Goal: Transaction & Acquisition: Purchase product/service

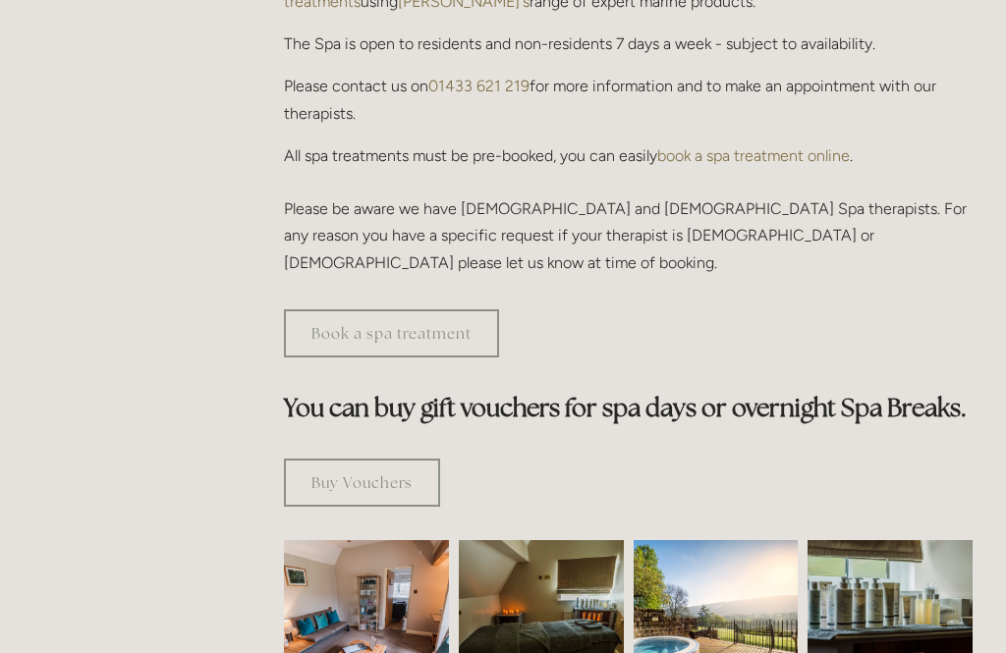
scroll to position [873, 0]
click at [380, 459] on link "Buy Vouchers" at bounding box center [362, 483] width 156 height 48
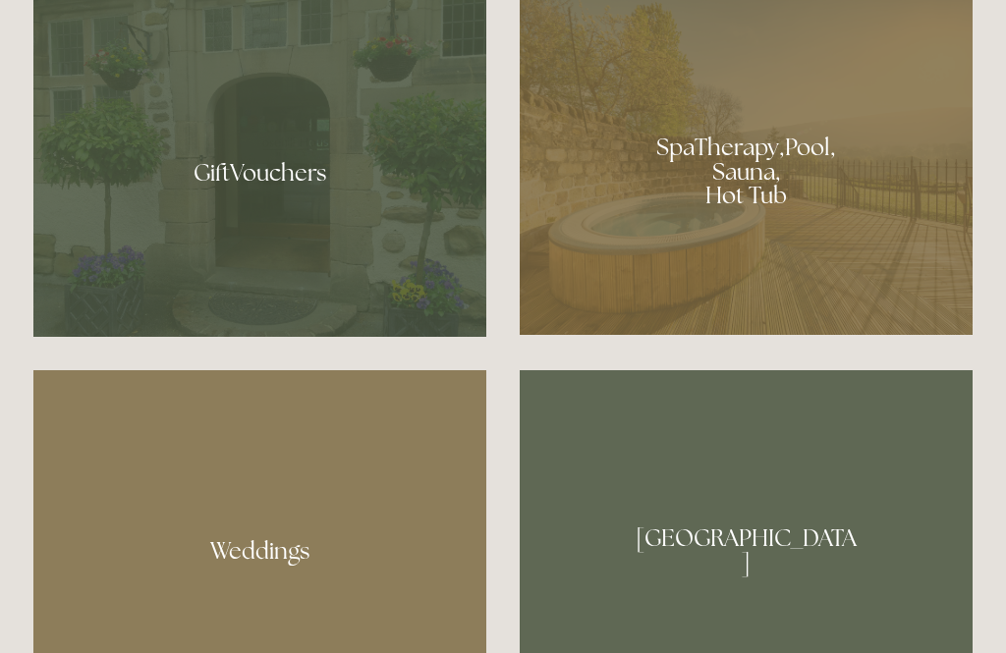
scroll to position [1519, 0]
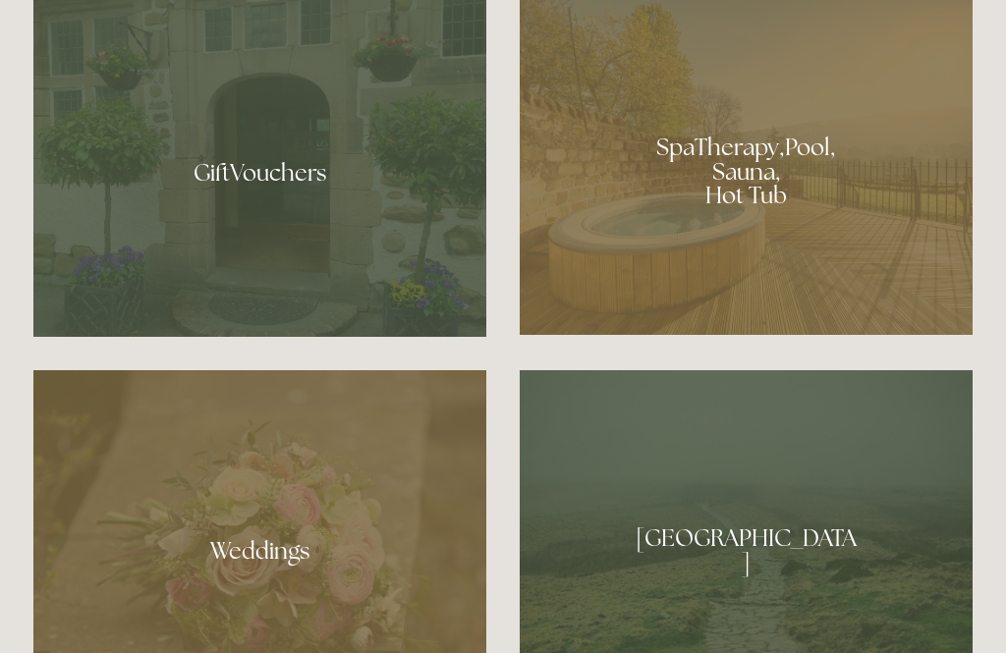
click at [358, 296] on div at bounding box center [259, 166] width 453 height 342
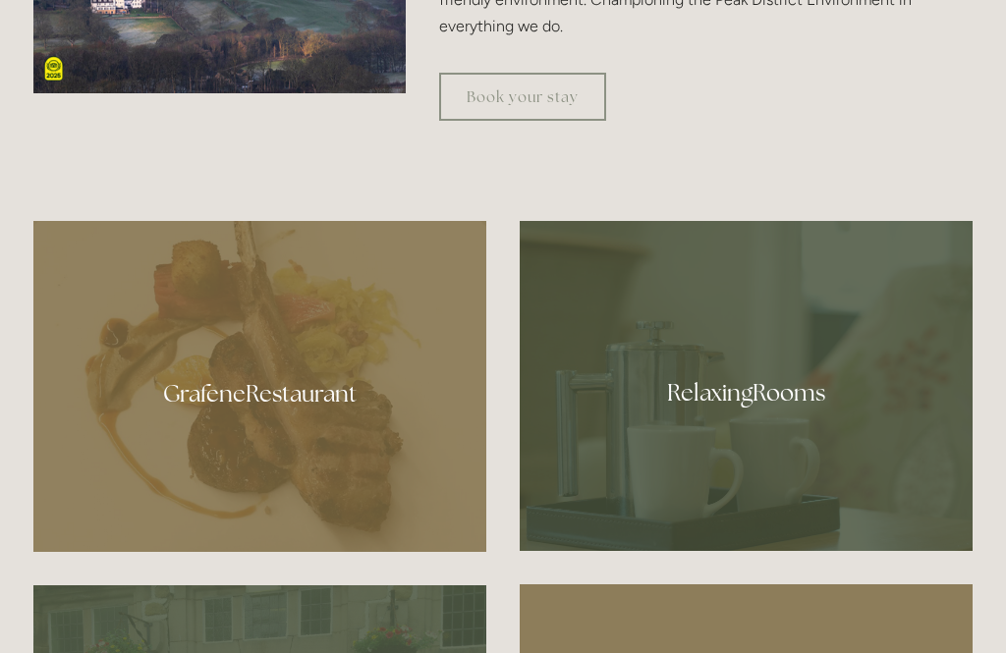
scroll to position [928, 0]
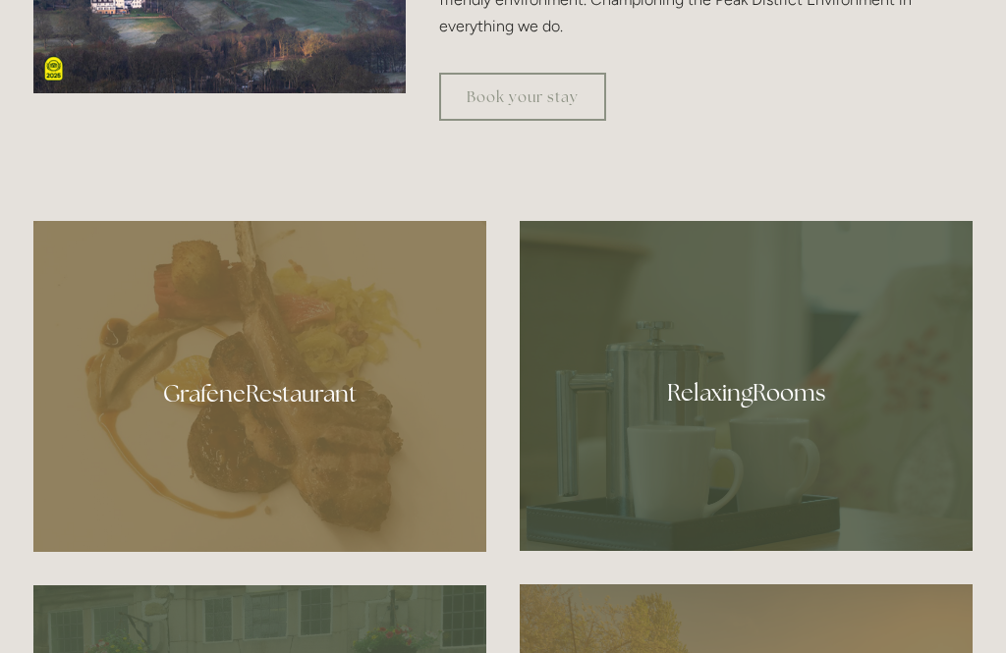
click at [288, 458] on div at bounding box center [259, 386] width 453 height 331
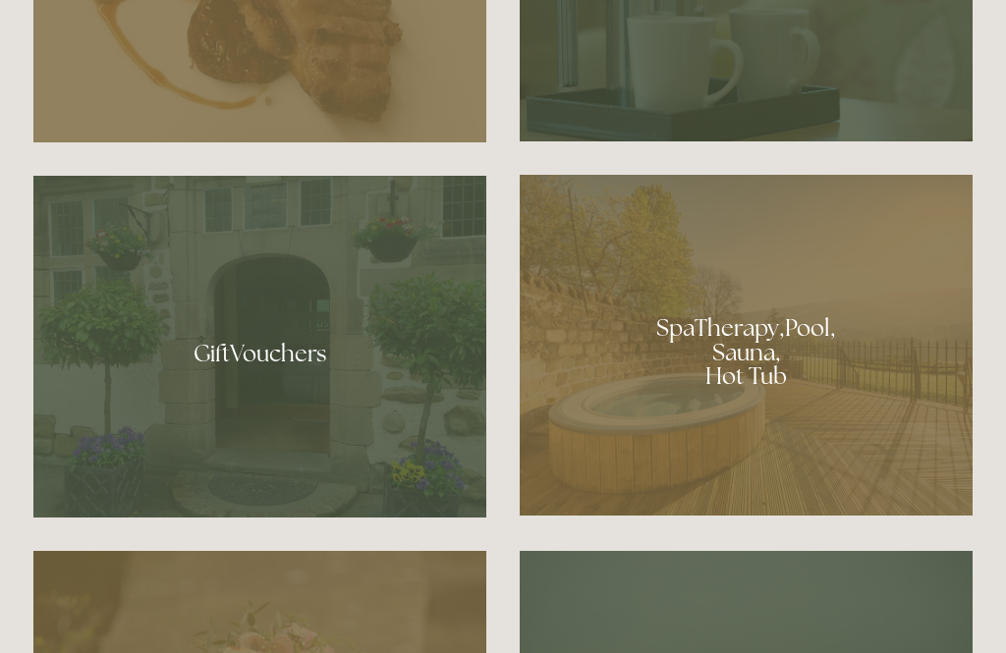
scroll to position [1339, 0]
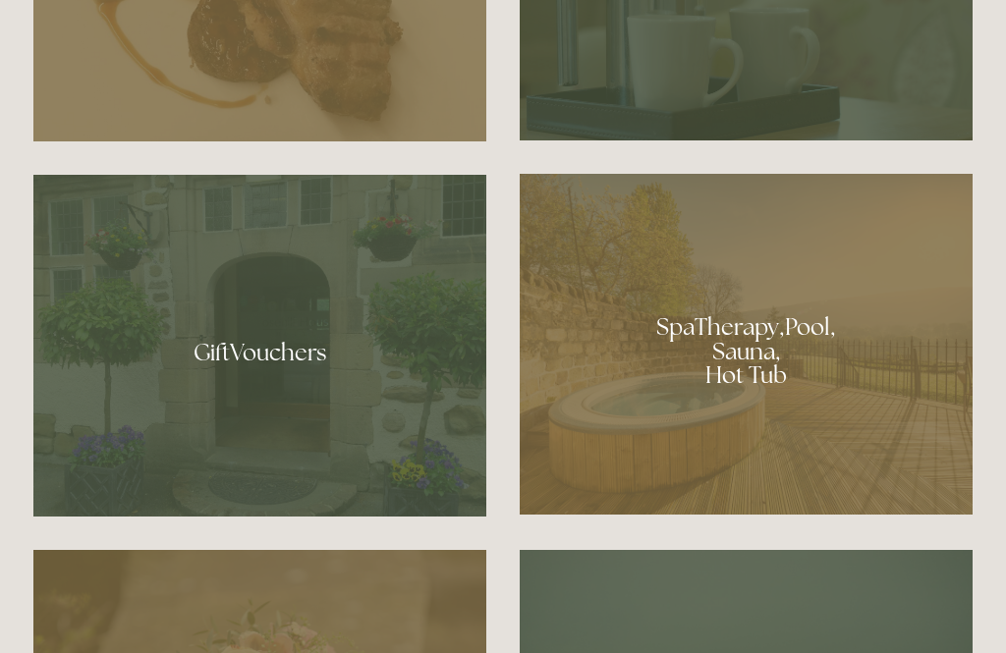
click at [745, 422] on div at bounding box center [746, 344] width 453 height 341
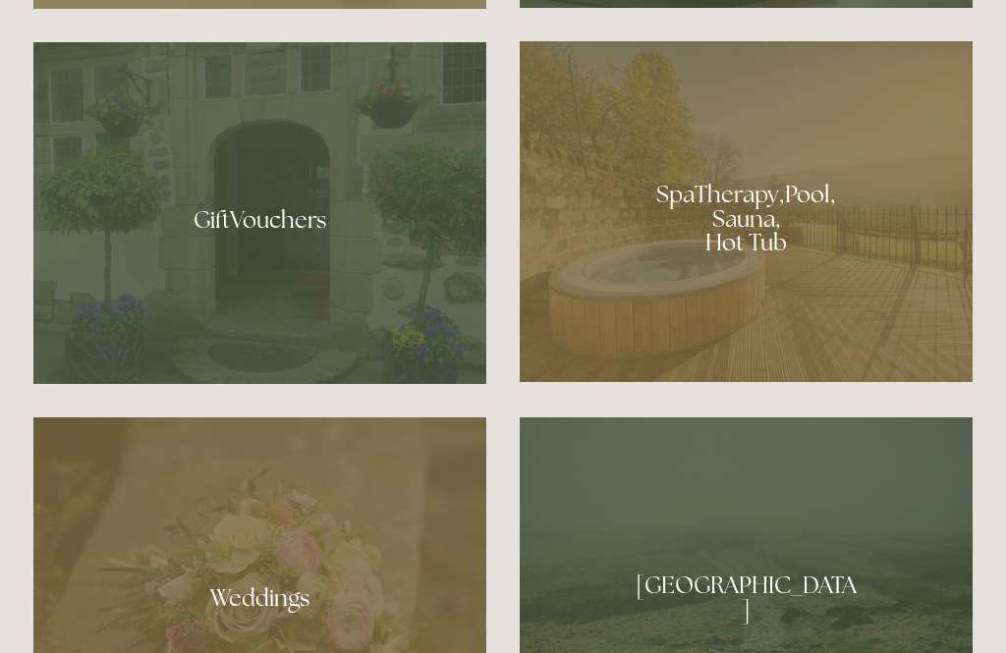
scroll to position [1475, 0]
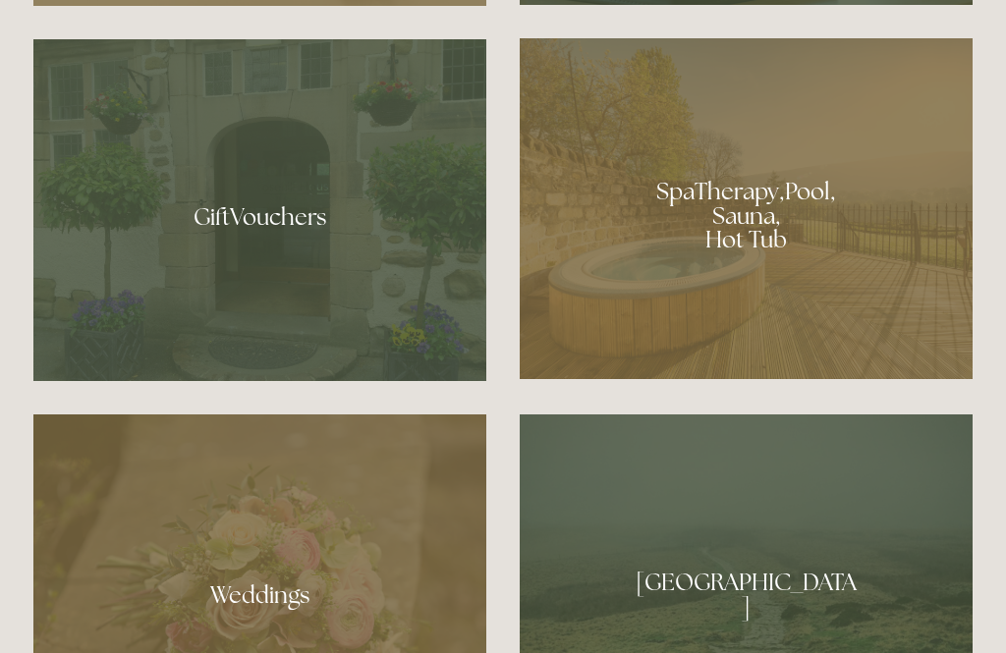
click at [804, 271] on div at bounding box center [746, 208] width 453 height 341
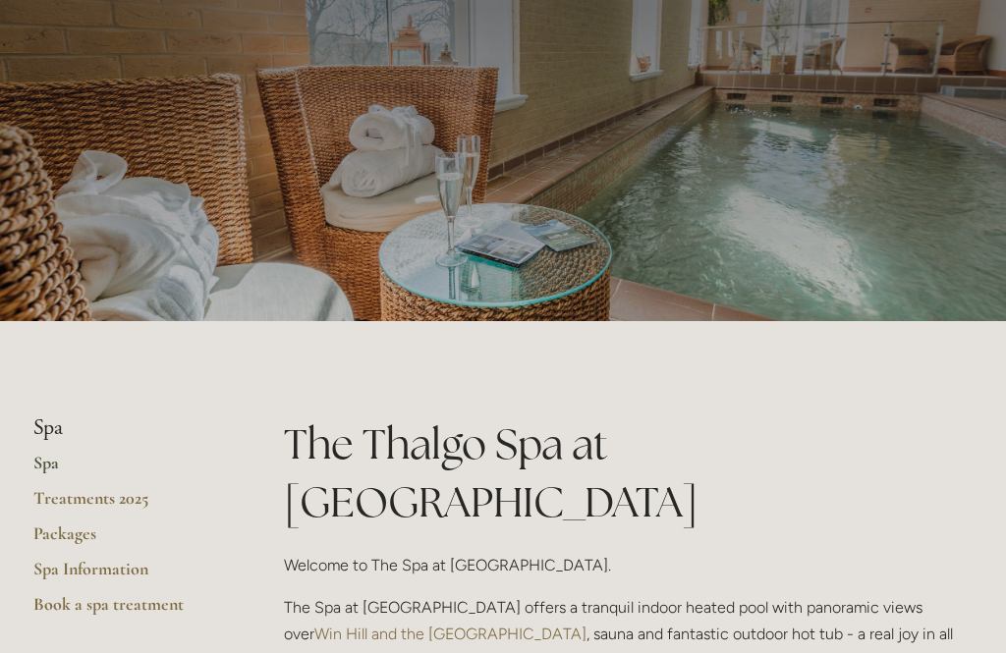
scroll to position [93, 0]
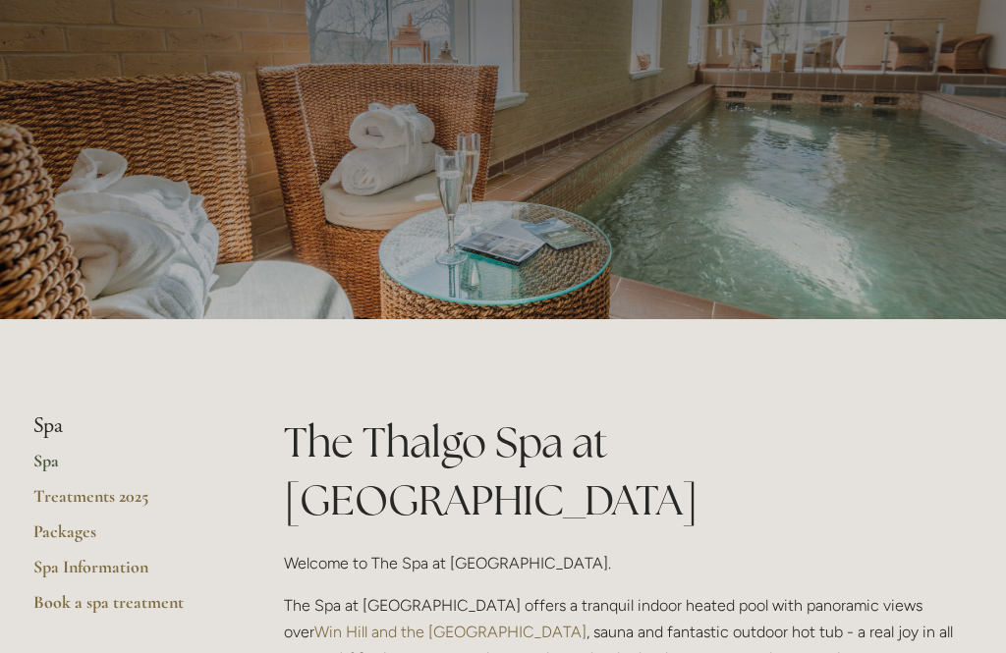
click at [117, 521] on link "Packages" at bounding box center [127, 538] width 188 height 35
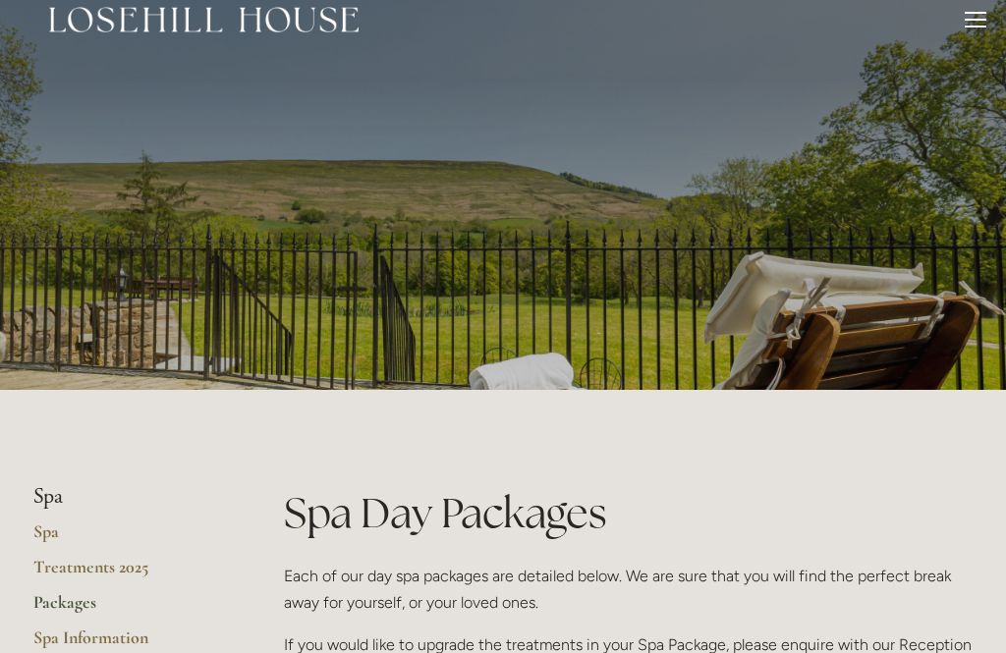
scroll to position [23, 0]
click at [97, 581] on link "Treatments 2025" at bounding box center [127, 573] width 188 height 35
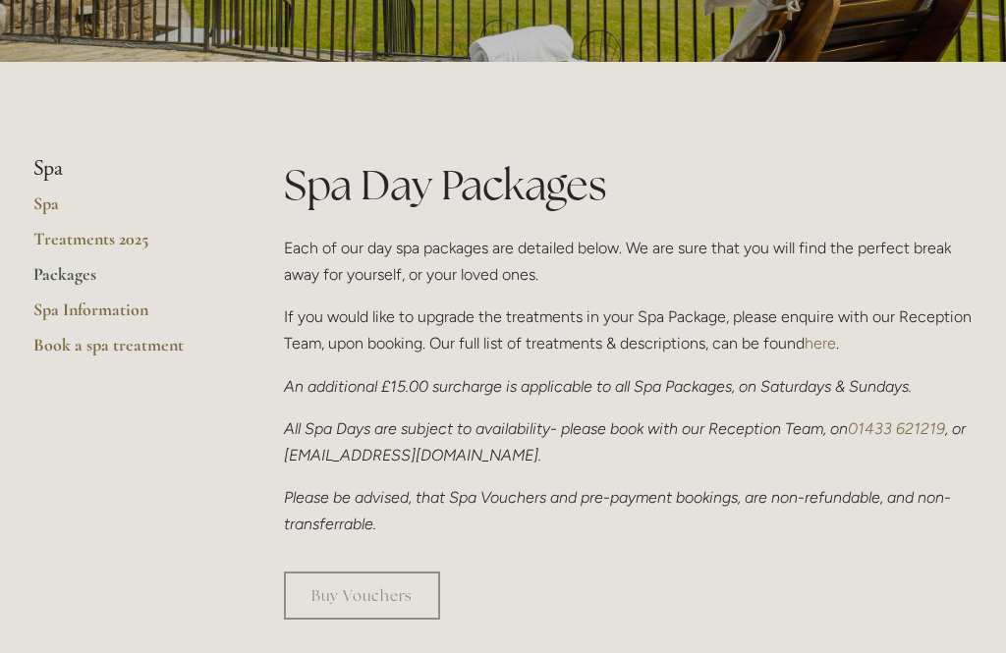
scroll to position [422, 0]
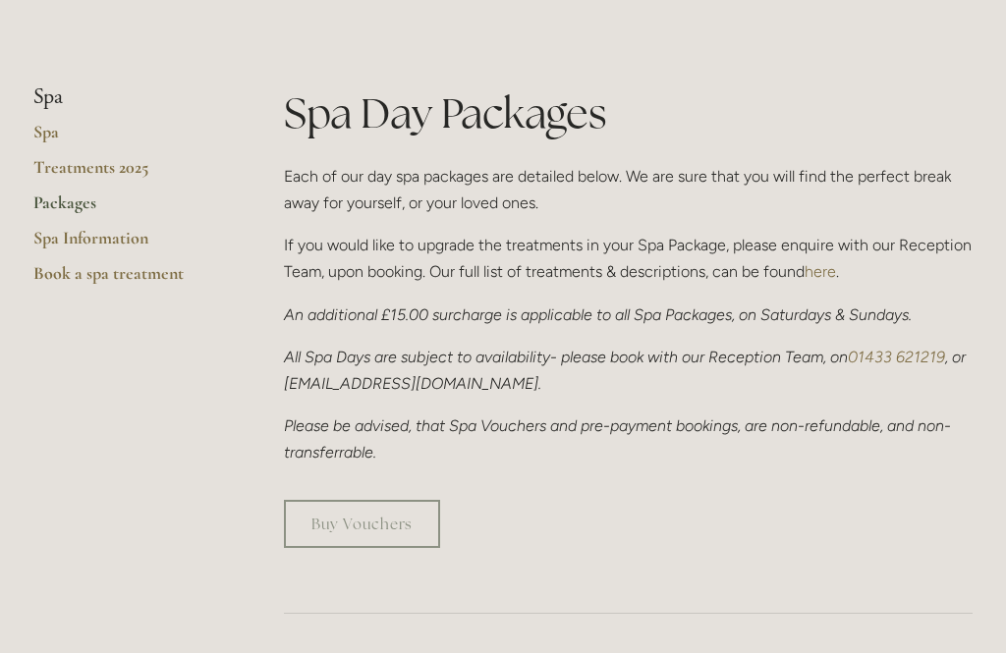
click at [364, 529] on link "Buy Vouchers" at bounding box center [362, 524] width 156 height 48
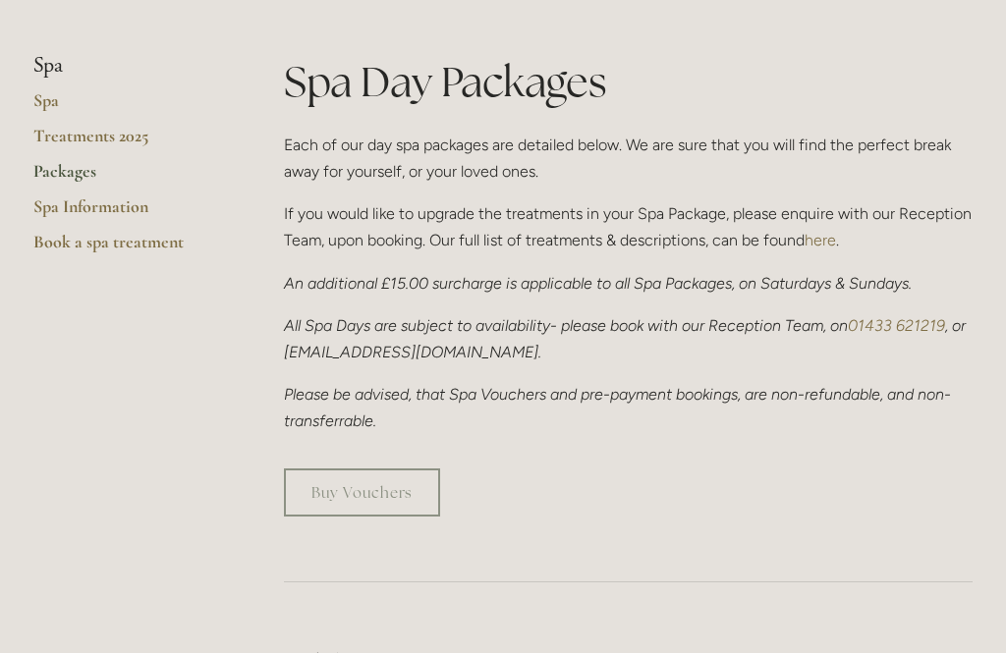
click at [391, 501] on link "Buy Vouchers" at bounding box center [362, 493] width 156 height 48
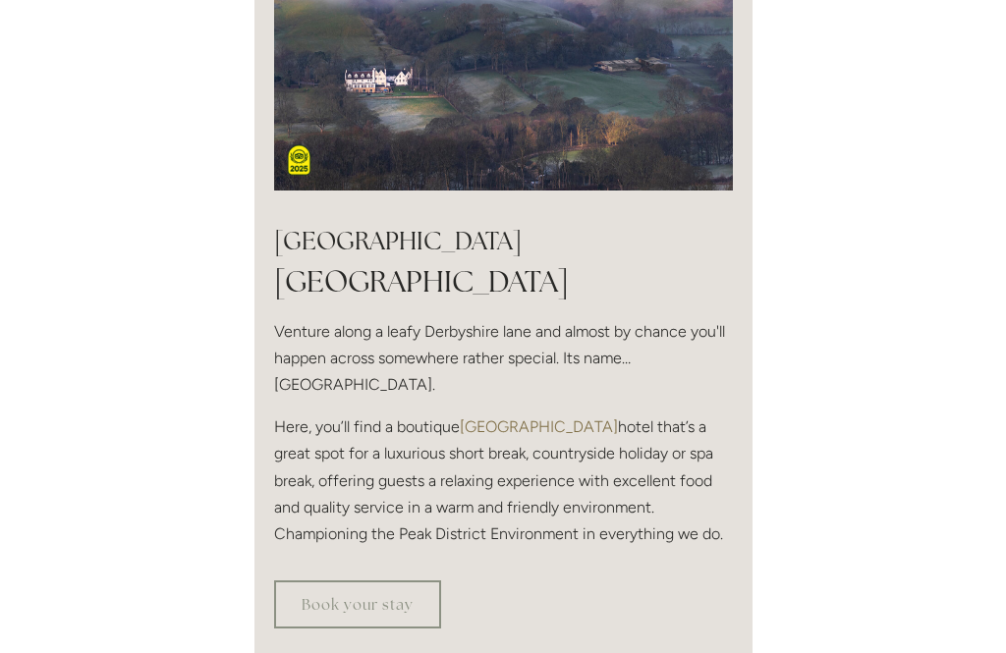
scroll to position [434, 0]
